Goal: Transaction & Acquisition: Obtain resource

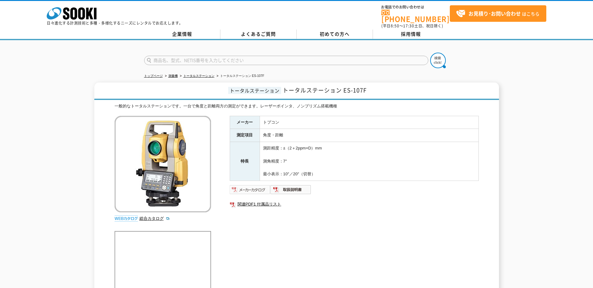
click at [251, 187] on img at bounding box center [250, 190] width 41 height 10
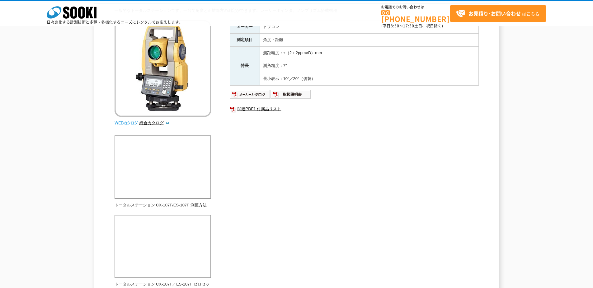
scroll to position [52, 0]
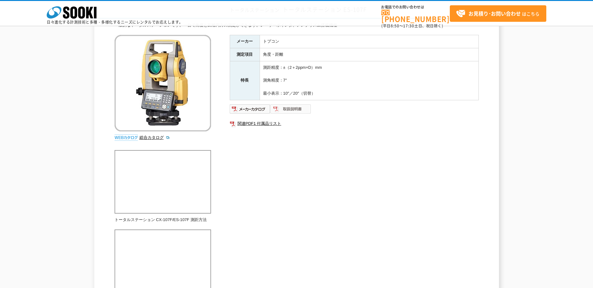
click at [285, 106] on img at bounding box center [291, 109] width 41 height 10
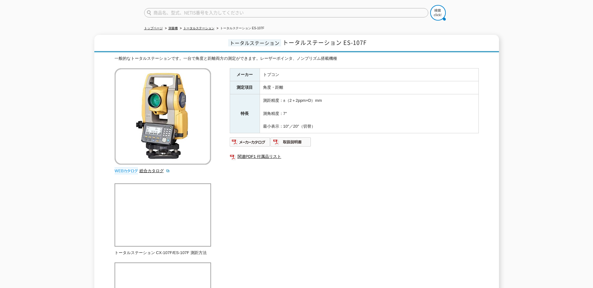
scroll to position [0, 0]
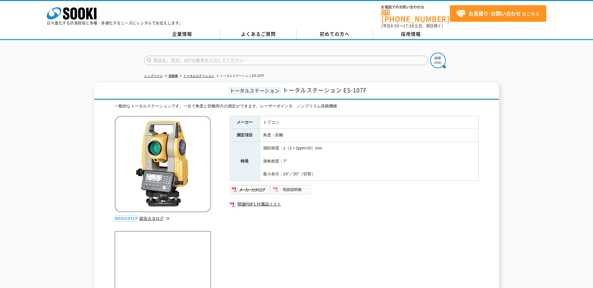
click at [277, 185] on img at bounding box center [291, 190] width 41 height 10
click at [248, 185] on img at bounding box center [250, 190] width 41 height 10
